Goal: Information Seeking & Learning: Find specific fact

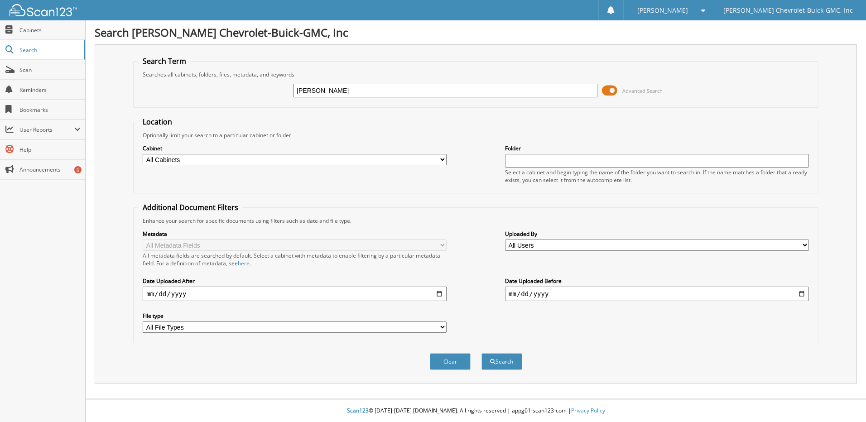
type input "[PERSON_NAME]"
click at [482, 353] on button "Search" at bounding box center [502, 361] width 41 height 17
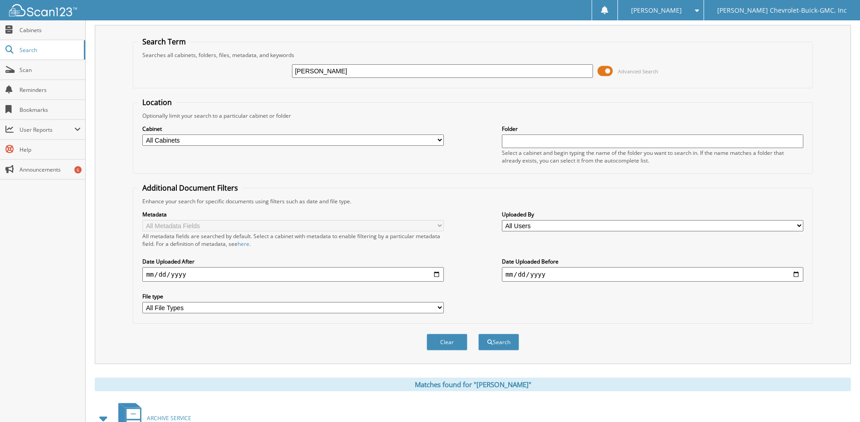
scroll to position [13, 0]
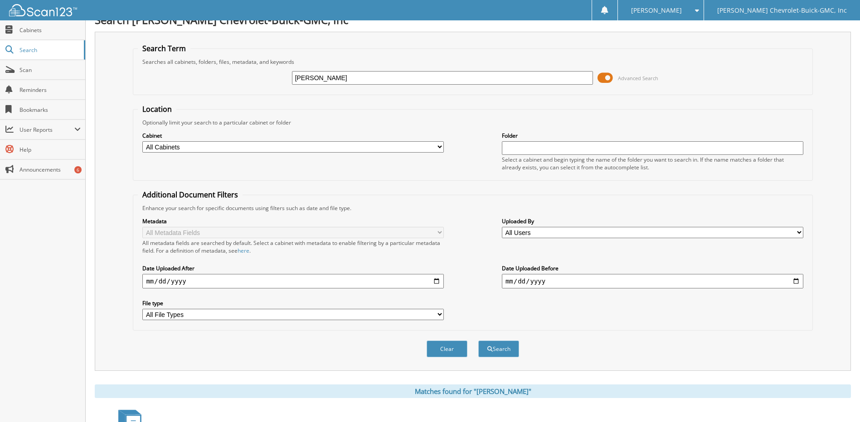
drag, startPoint x: 325, startPoint y: 79, endPoint x: 253, endPoint y: 83, distance: 72.2
click at [253, 82] on div "twilley Advanced Search" at bounding box center [472, 78] width 669 height 24
type input "alvin lawson"
click at [478, 341] on button "Search" at bounding box center [498, 349] width 41 height 17
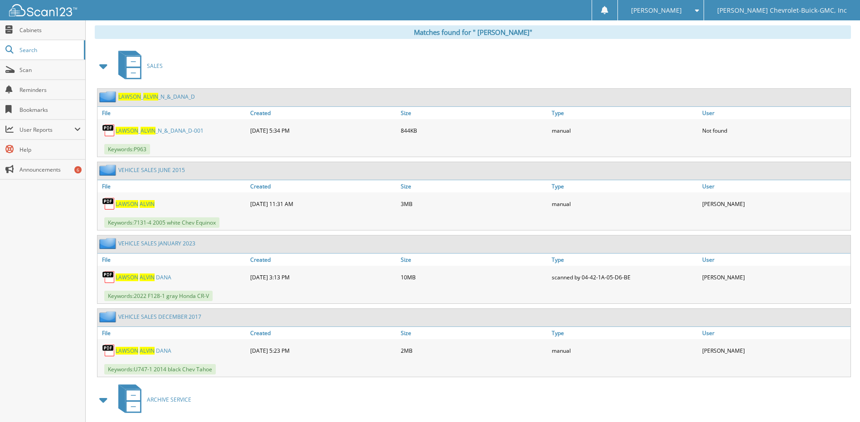
scroll to position [408, 0]
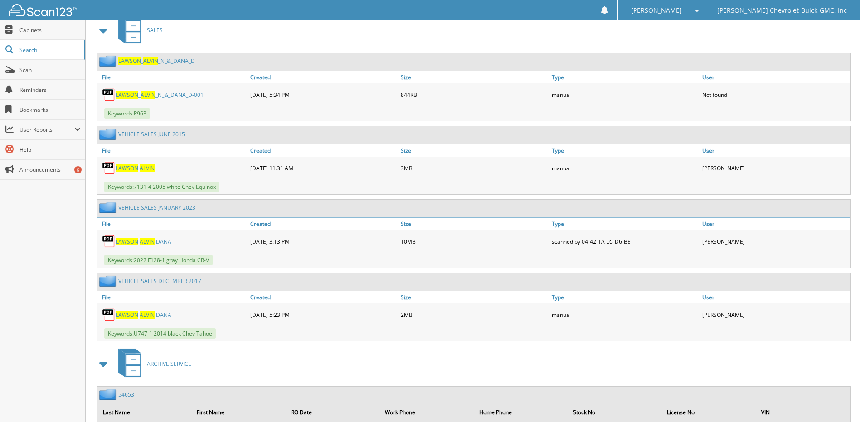
click at [137, 241] on span "[PERSON_NAME]" at bounding box center [127, 242] width 23 height 8
